Goal: Task Accomplishment & Management: Complete application form

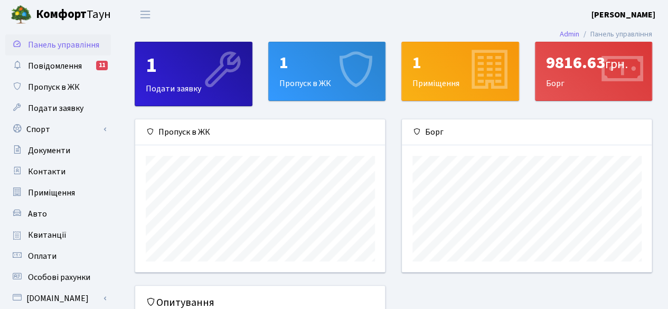
scroll to position [152, 250]
click at [314, 62] on div "1" at bounding box center [327, 63] width 96 height 20
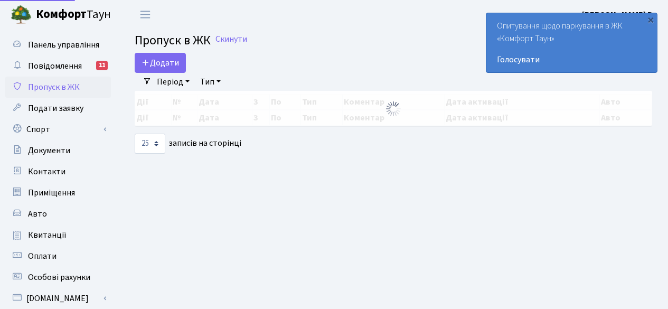
select select "25"
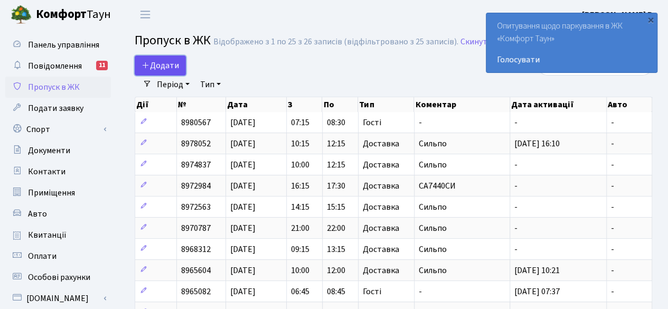
click at [167, 65] on span "Додати" at bounding box center [160, 66] width 37 height 12
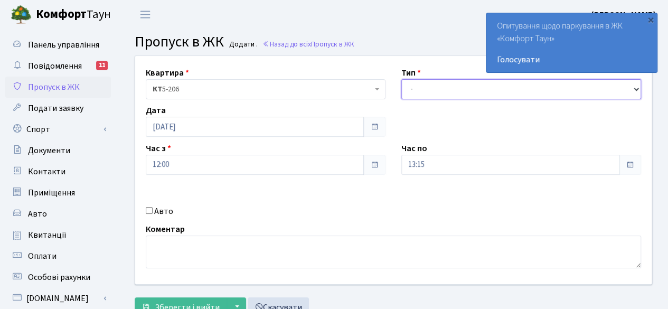
click at [461, 84] on select "- Доставка Таксі Гості Сервіс" at bounding box center [521, 89] width 240 height 20
select select "1"
click at [401, 79] on select "- Доставка Таксі Гості Сервіс" at bounding box center [521, 89] width 240 height 20
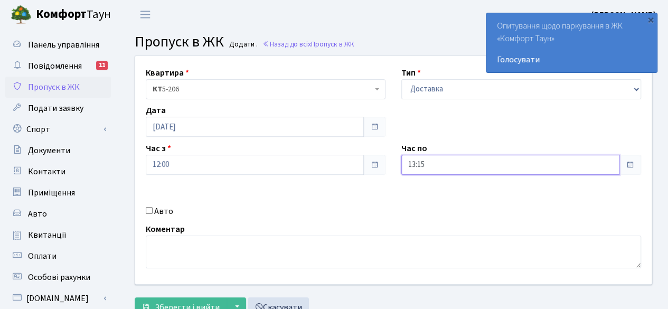
click at [557, 162] on input "13:15" at bounding box center [510, 165] width 218 height 20
click at [429, 43] on icon at bounding box center [430, 45] width 29 height 29
type input "14:15"
click at [453, 195] on div "Квартира <b>КТ</b>&nbsp;&nbsp;&nbsp;&nbsp;5-206 КТ 5-206 Тип - Доставка Таксі Г…" at bounding box center [393, 170] width 532 height 228
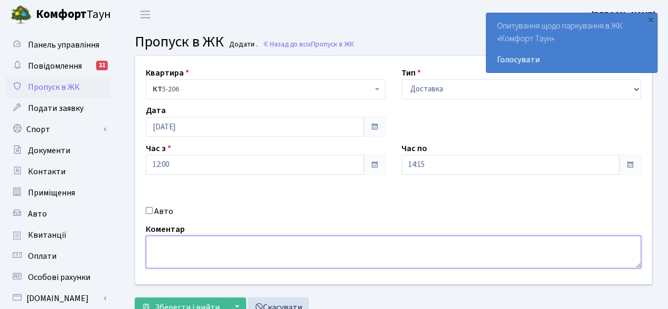
click at [376, 253] on textarea at bounding box center [393, 251] width 495 height 33
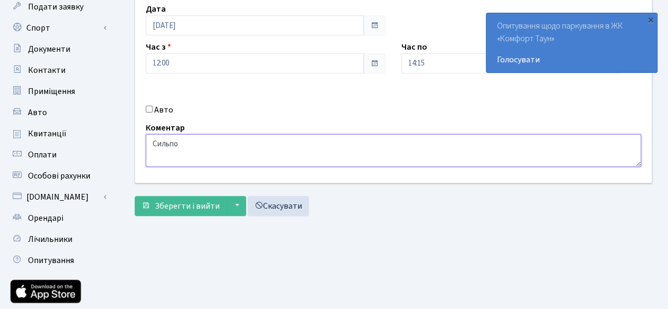
scroll to position [106, 0]
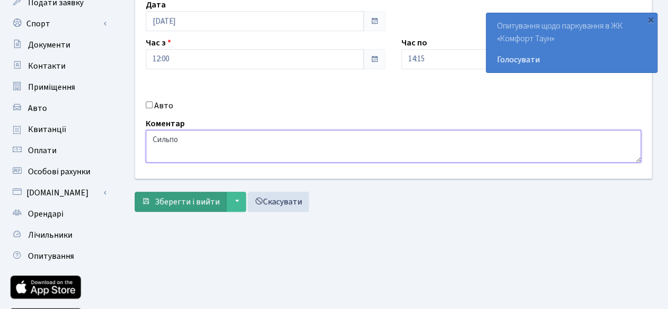
type textarea "Сильпо"
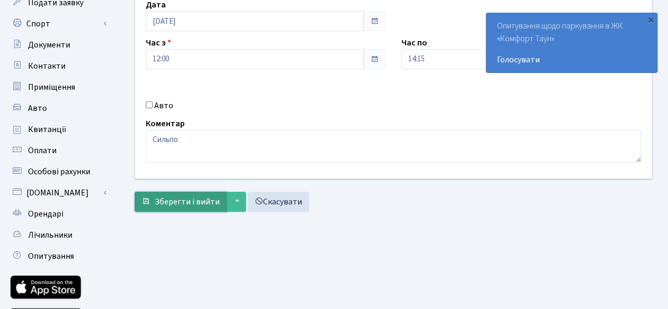
click at [180, 202] on span "Зберегти і вийти" at bounding box center [187, 202] width 65 height 12
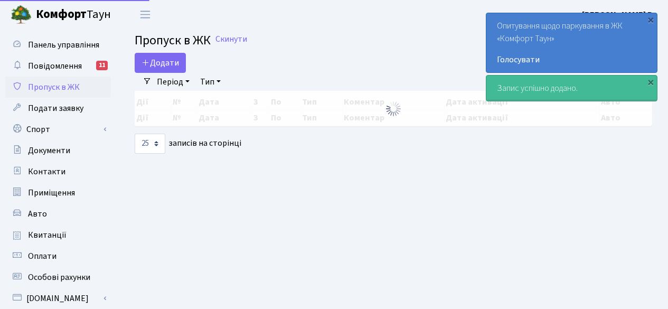
select select "25"
